Goal: Check status: Check status

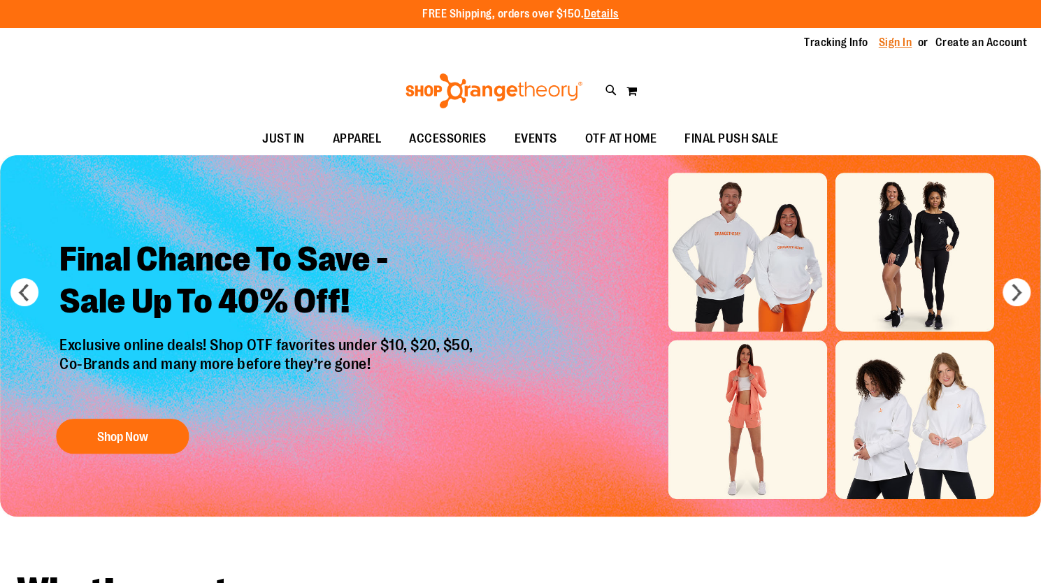
click at [887, 45] on link "Sign In" at bounding box center [896, 42] width 34 height 15
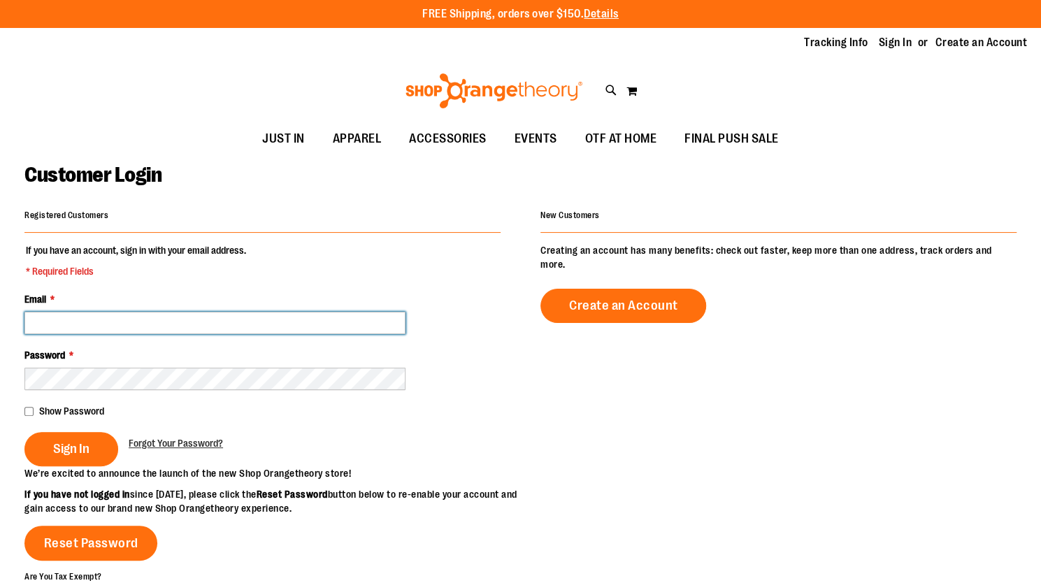
click at [231, 320] on input "Email *" at bounding box center [214, 323] width 381 height 22
click at [302, 318] on input "Email *" at bounding box center [214, 323] width 381 height 22
type input "**********"
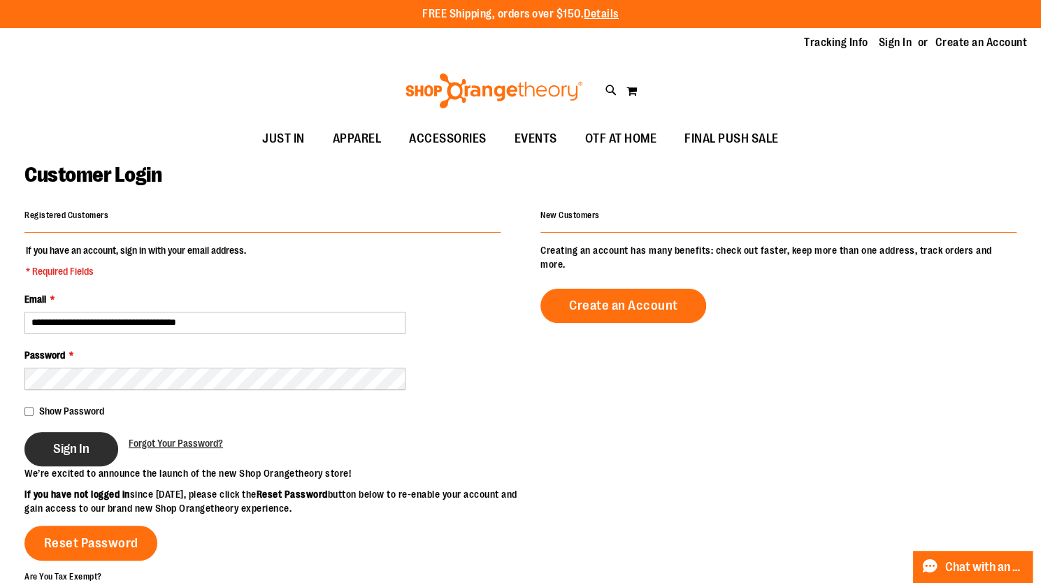
click at [67, 450] on span "Sign In" at bounding box center [71, 448] width 36 height 15
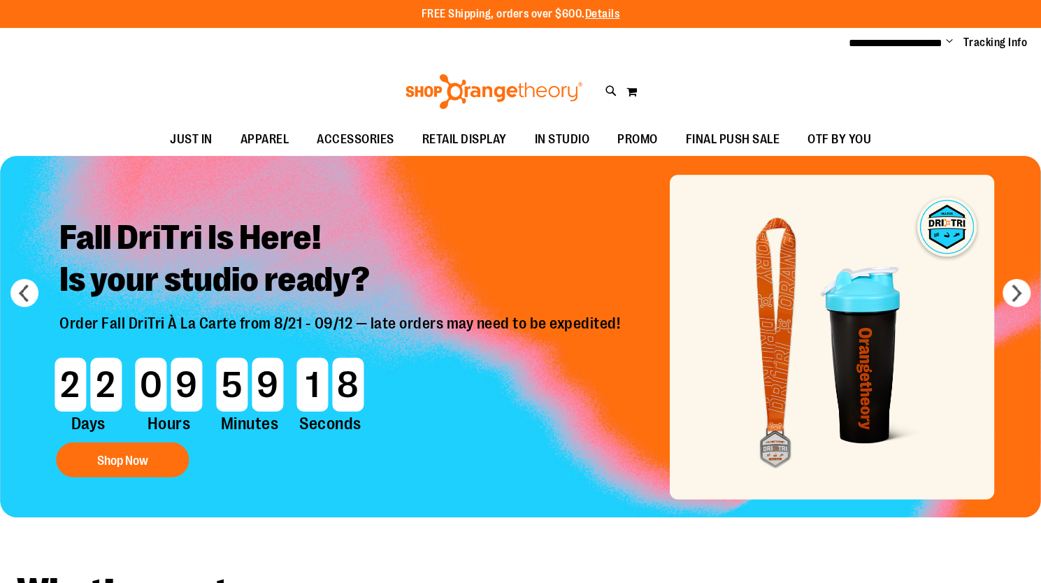
click at [946, 41] on span "Change" at bounding box center [949, 42] width 7 height 13
click at [875, 66] on link "My Account" at bounding box center [899, 68] width 122 height 27
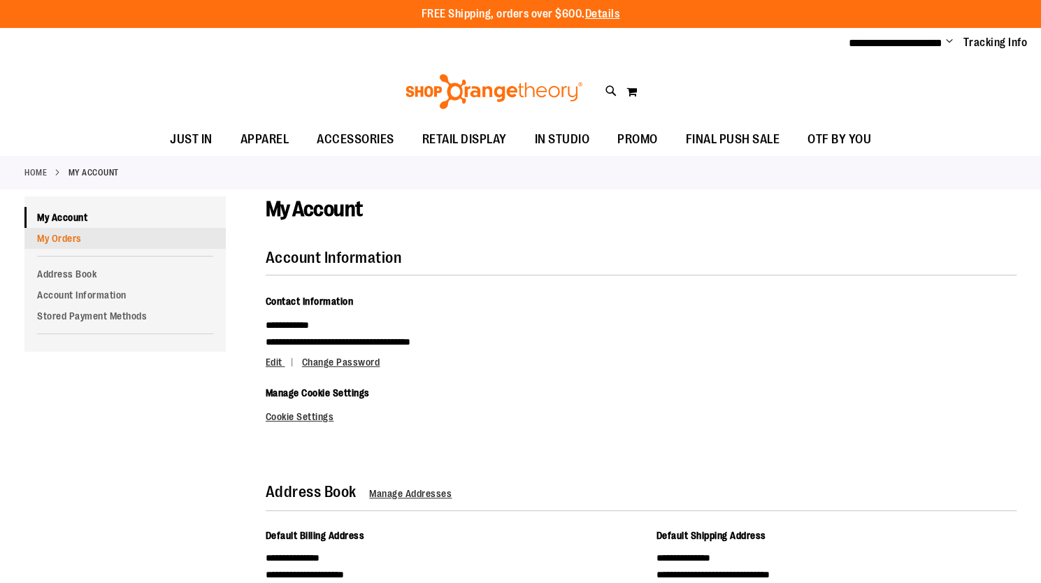
click at [67, 240] on link "My Orders" at bounding box center [124, 238] width 201 height 21
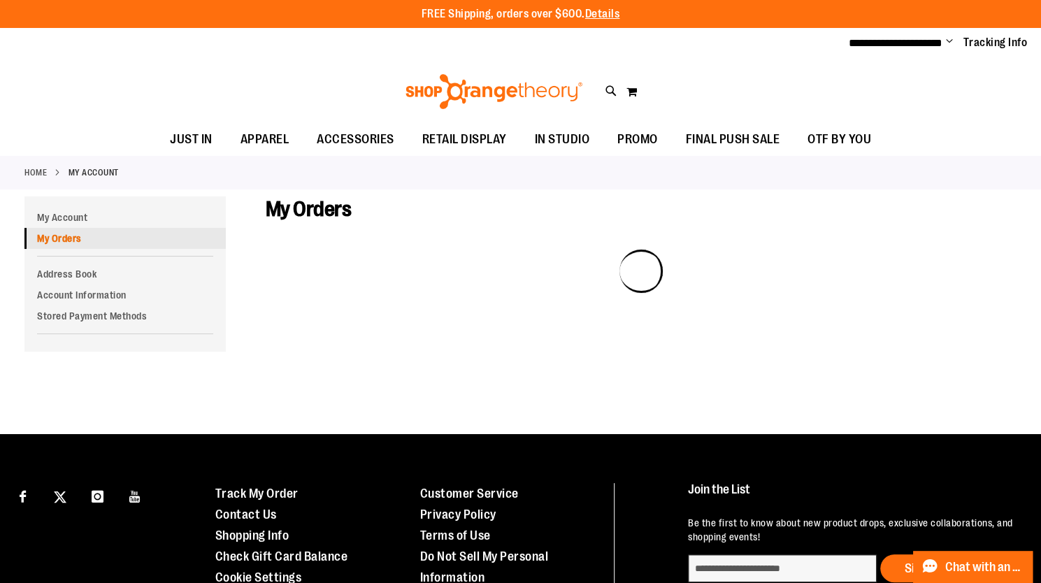
click at [58, 238] on link "My Orders" at bounding box center [124, 238] width 201 height 21
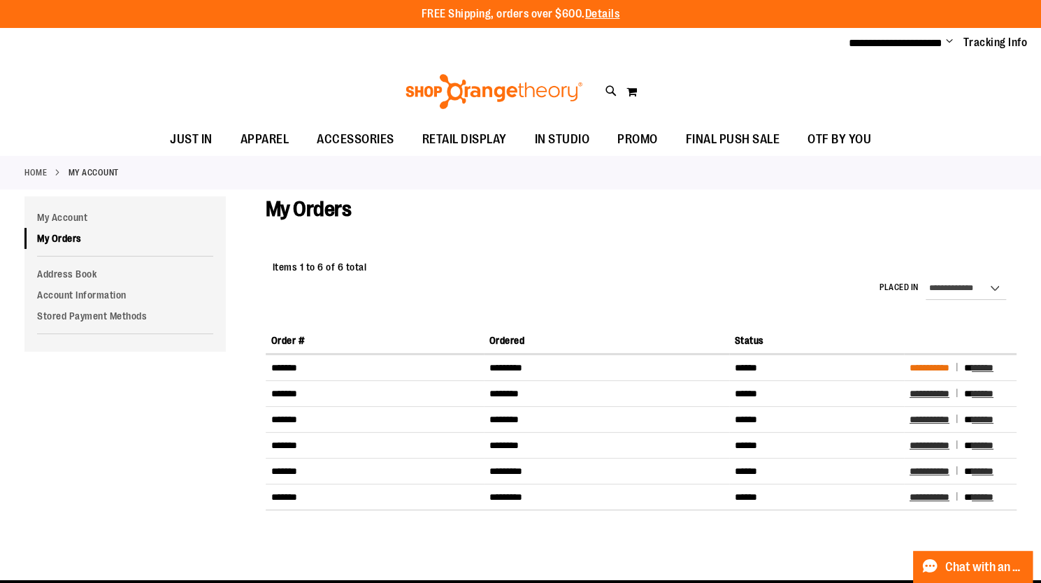
click at [921, 365] on span "**********" at bounding box center [930, 368] width 40 height 10
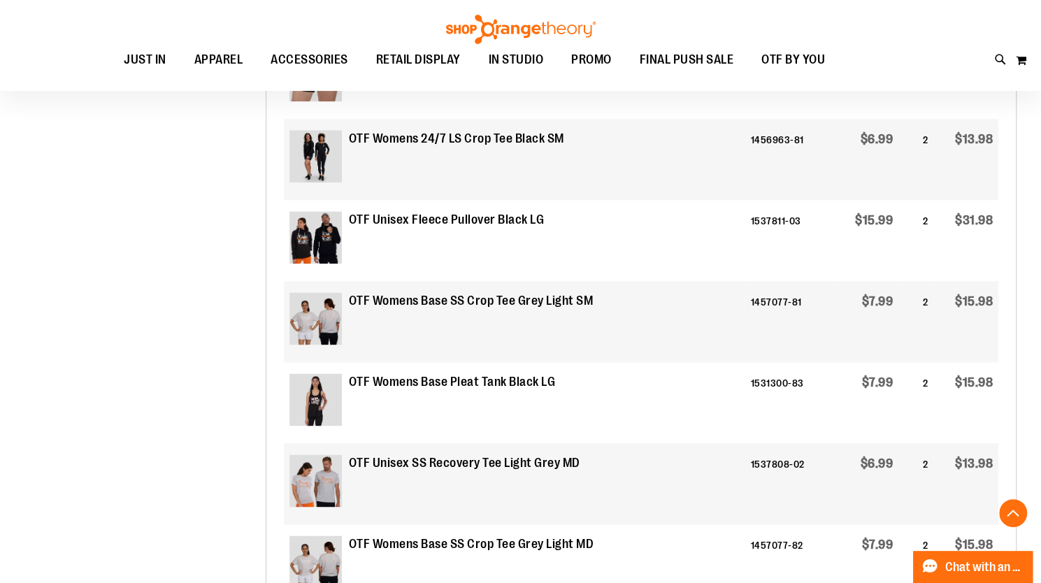
scroll to position [968, 0]
